Goal: Transaction & Acquisition: Purchase product/service

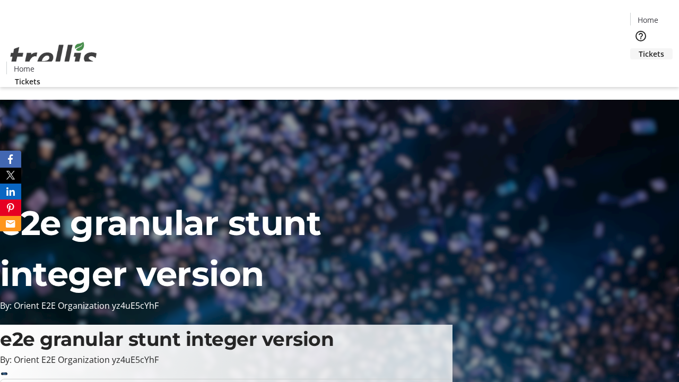
click at [639, 48] on span "Tickets" at bounding box center [651, 53] width 25 height 11
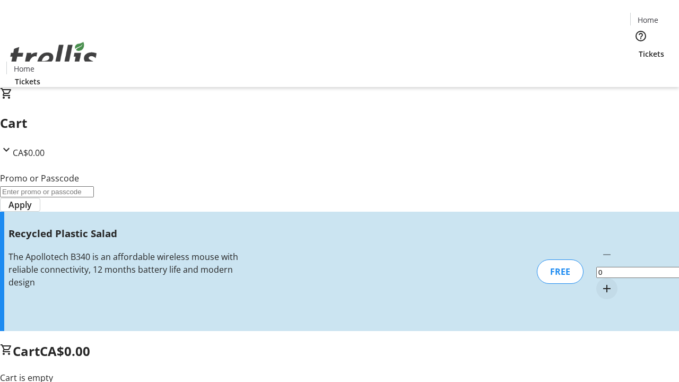
click at [601, 282] on mat-icon "Increment by one" at bounding box center [607, 288] width 13 height 13
type input "1"
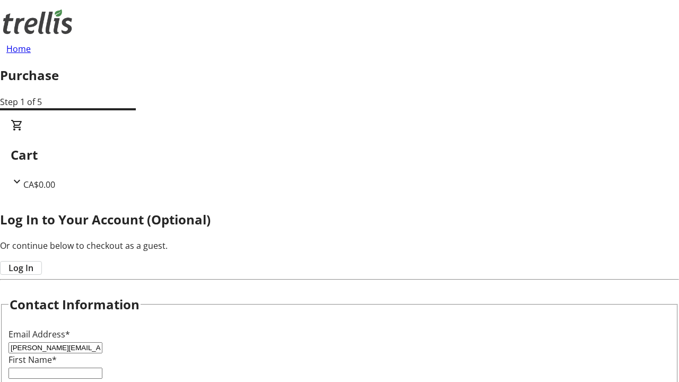
type input "[PERSON_NAME][EMAIL_ADDRESS][DOMAIN_NAME]"
type input "[PERSON_NAME]"
